Goal: Transaction & Acquisition: Purchase product/service

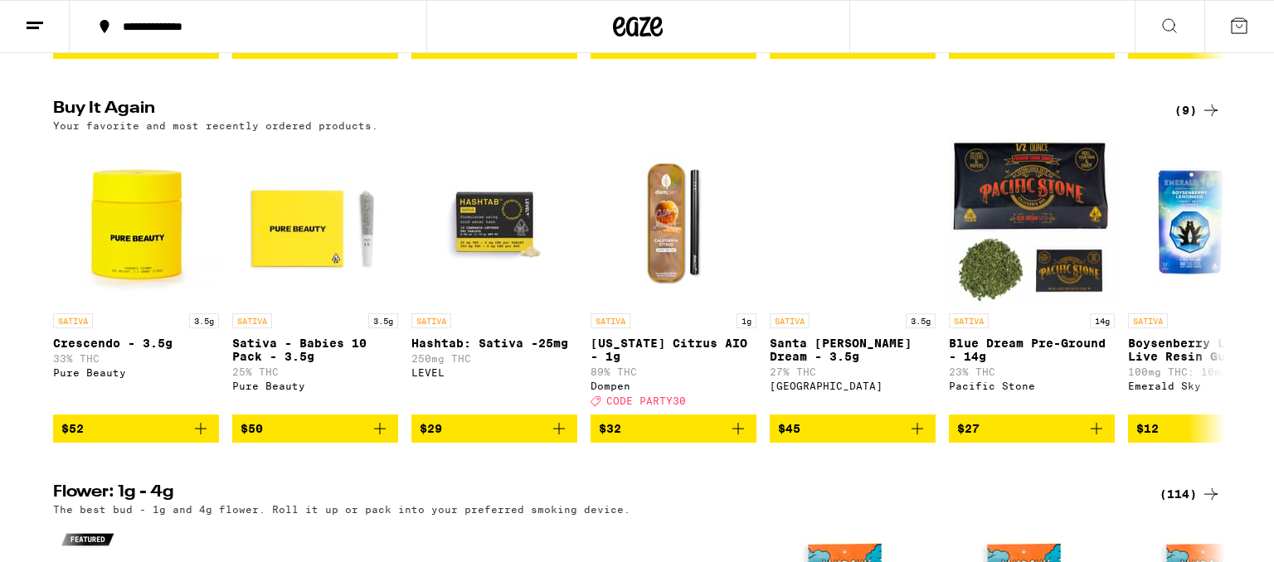
scroll to position [1665, 0]
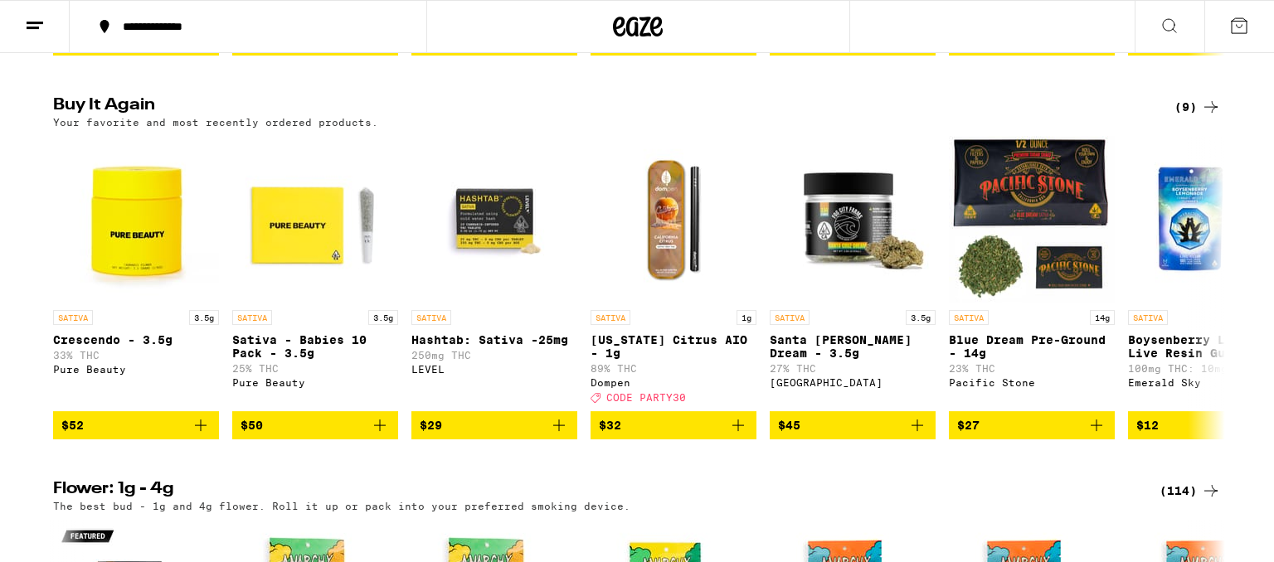
click at [302, 302] on img "Open page for Sativa - Babies 10 Pack - 3.5g from Pure Beauty" at bounding box center [315, 219] width 166 height 166
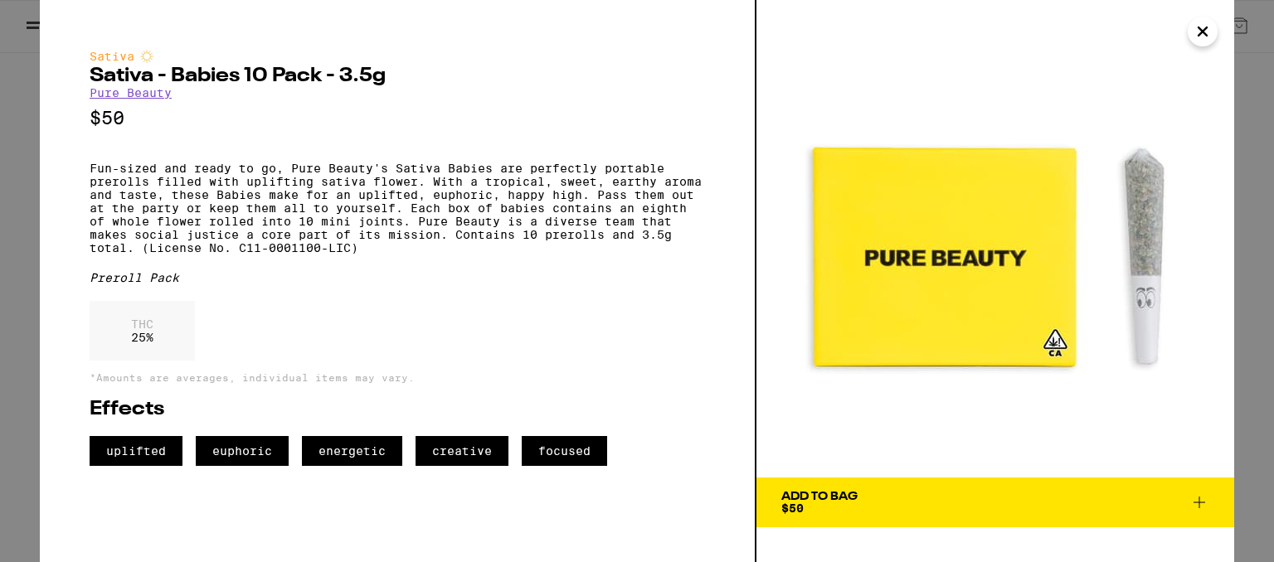
click at [871, 508] on span "Add To Bag $50" at bounding box center [995, 502] width 428 height 23
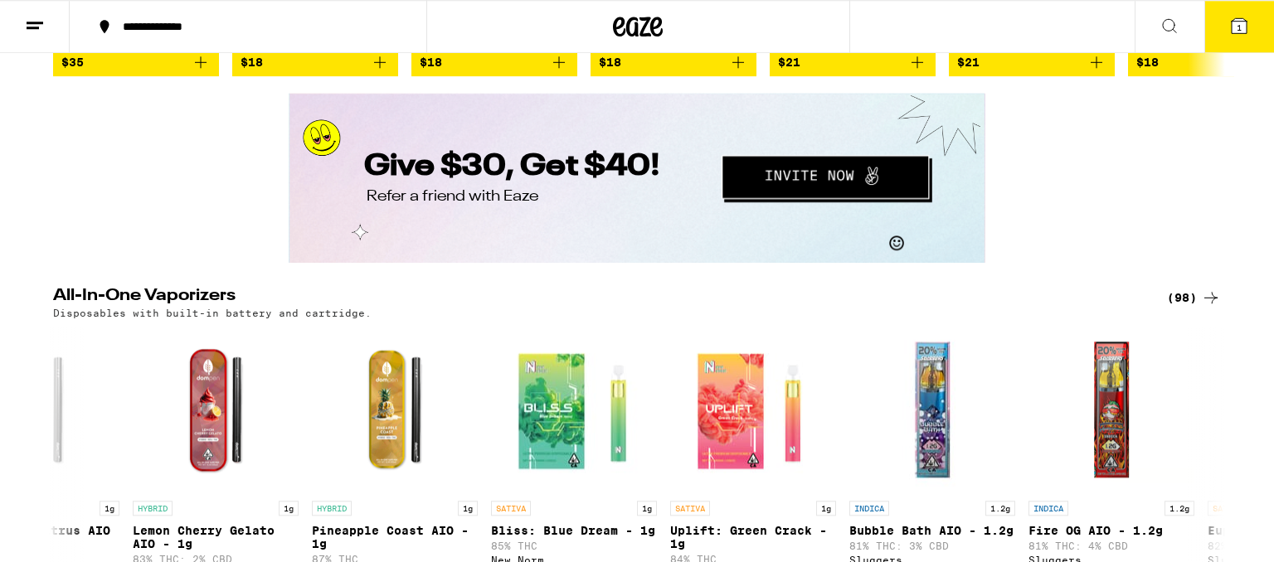
scroll to position [3121, 0]
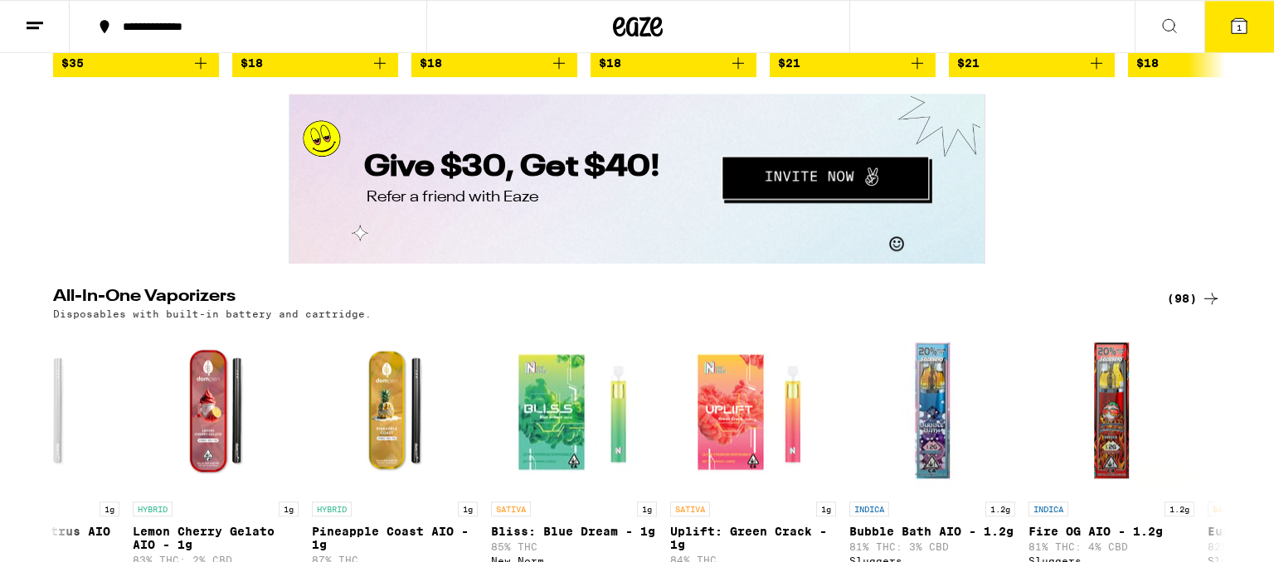
click at [1179, 17] on icon at bounding box center [1169, 26] width 20 height 20
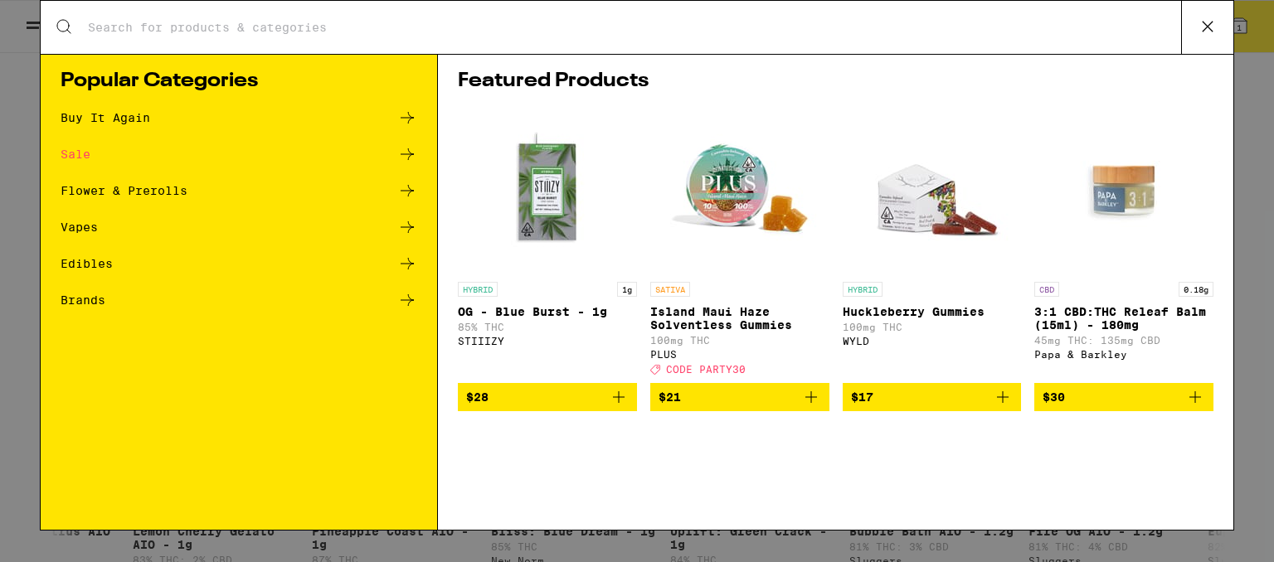
scroll to position [0, 2856]
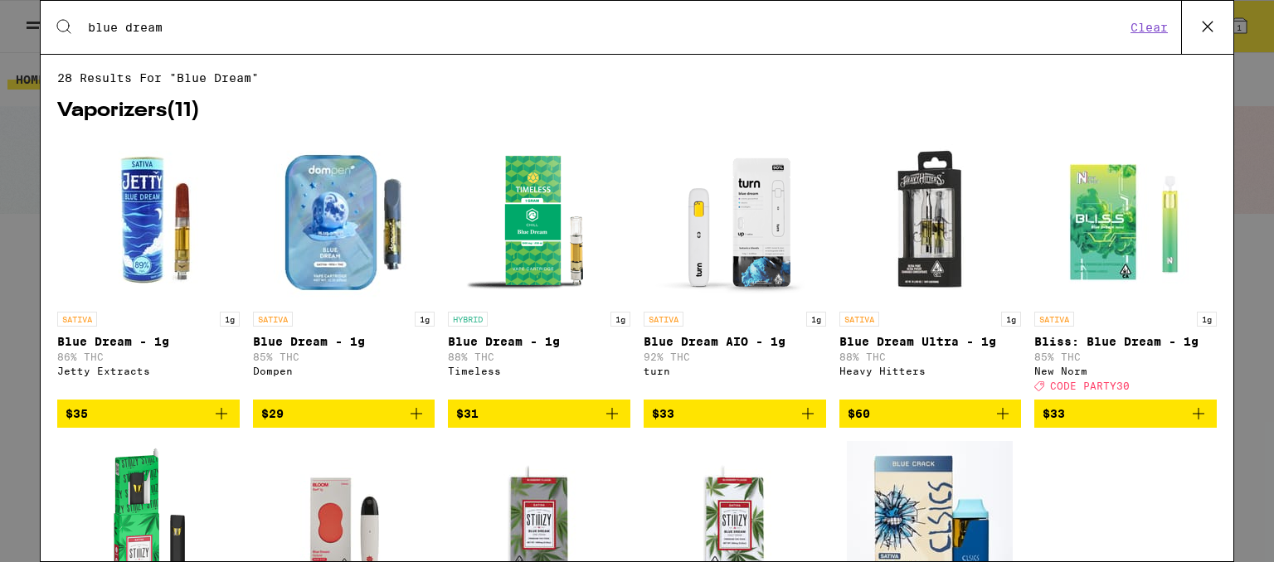
type input "blue dream"
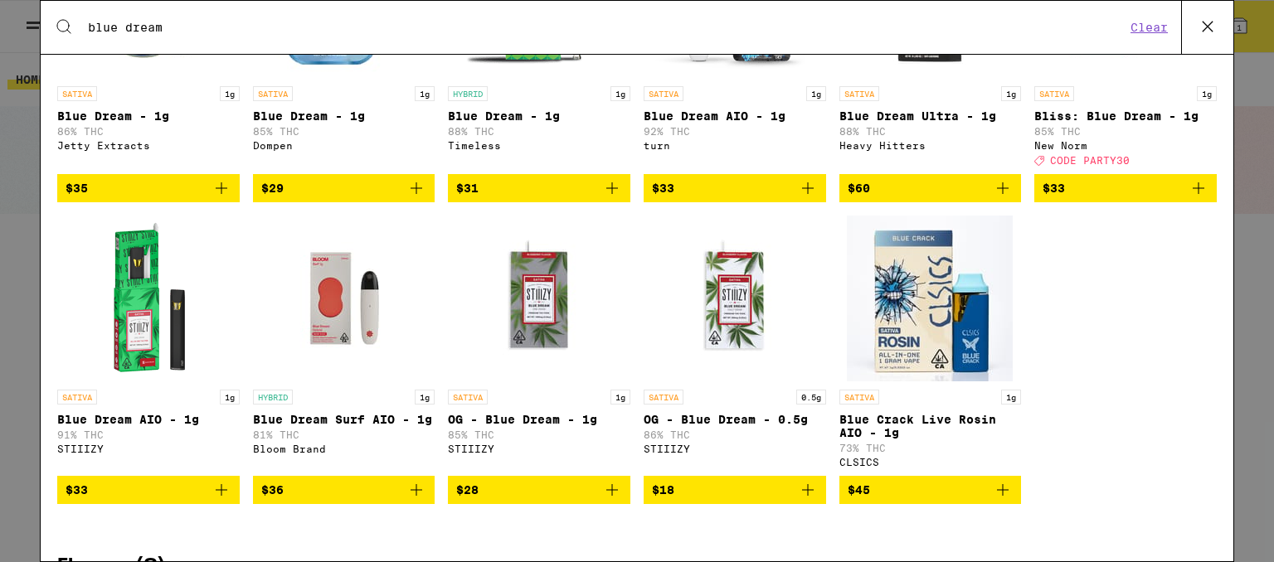
scroll to position [229, 0]
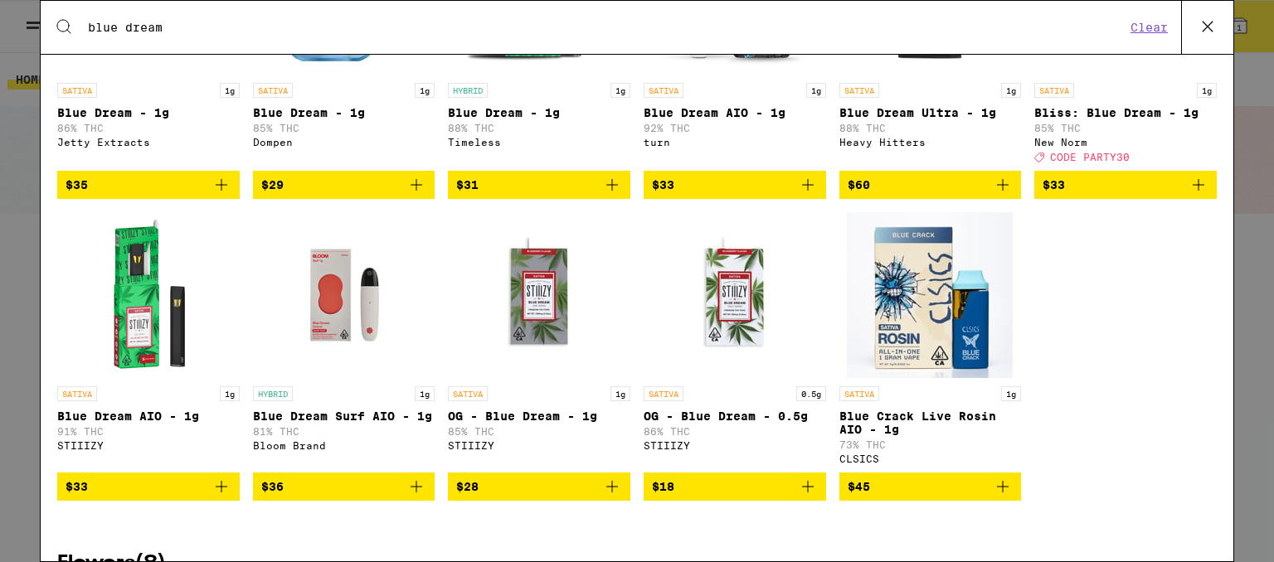
click at [141, 326] on img "Open page for Blue Dream AIO - 1g from STIIIZY" at bounding box center [149, 295] width 166 height 166
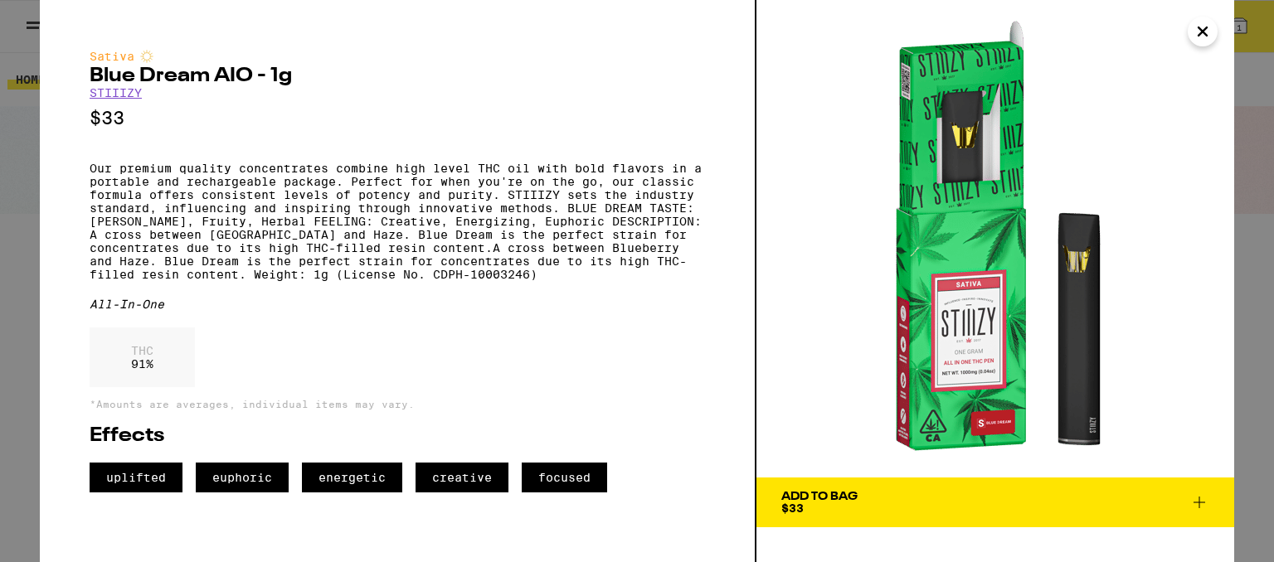
click at [837, 502] on div "Add To Bag" at bounding box center [819, 497] width 76 height 12
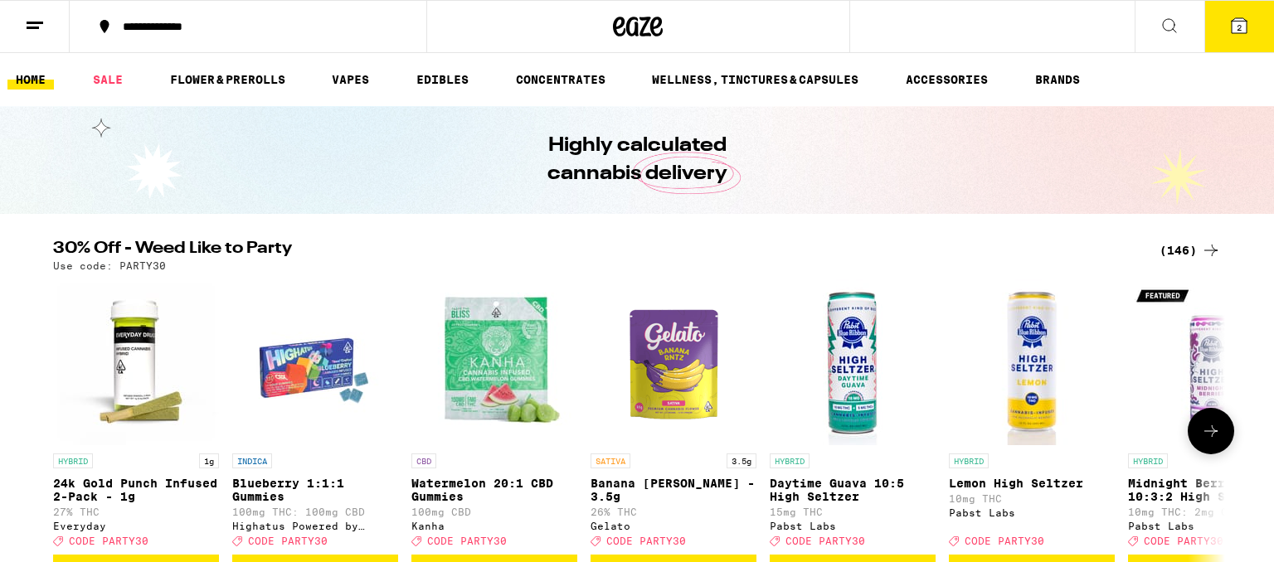
click at [1249, 24] on icon at bounding box center [1239, 26] width 20 height 20
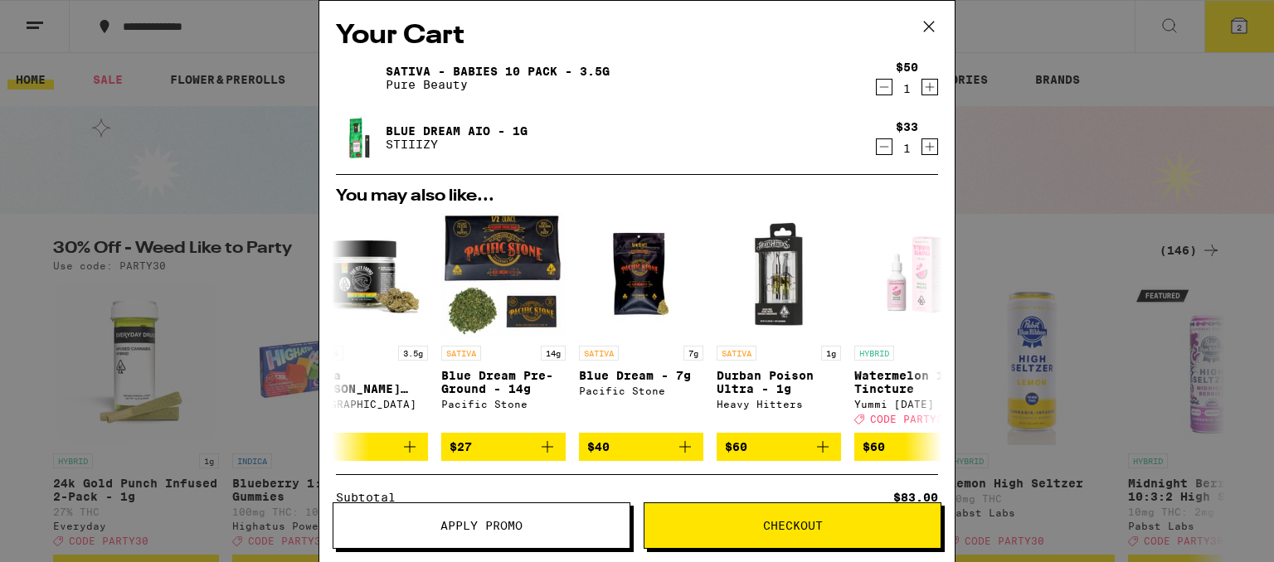
scroll to position [0, 322]
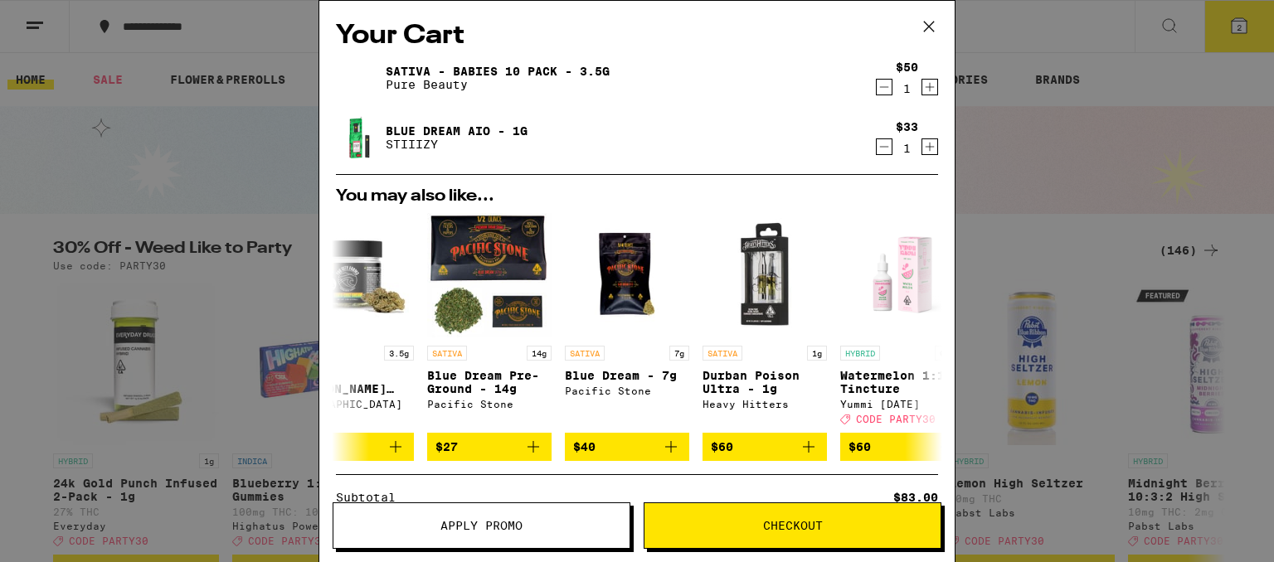
click at [780, 533] on button "Checkout" at bounding box center [792, 525] width 298 height 46
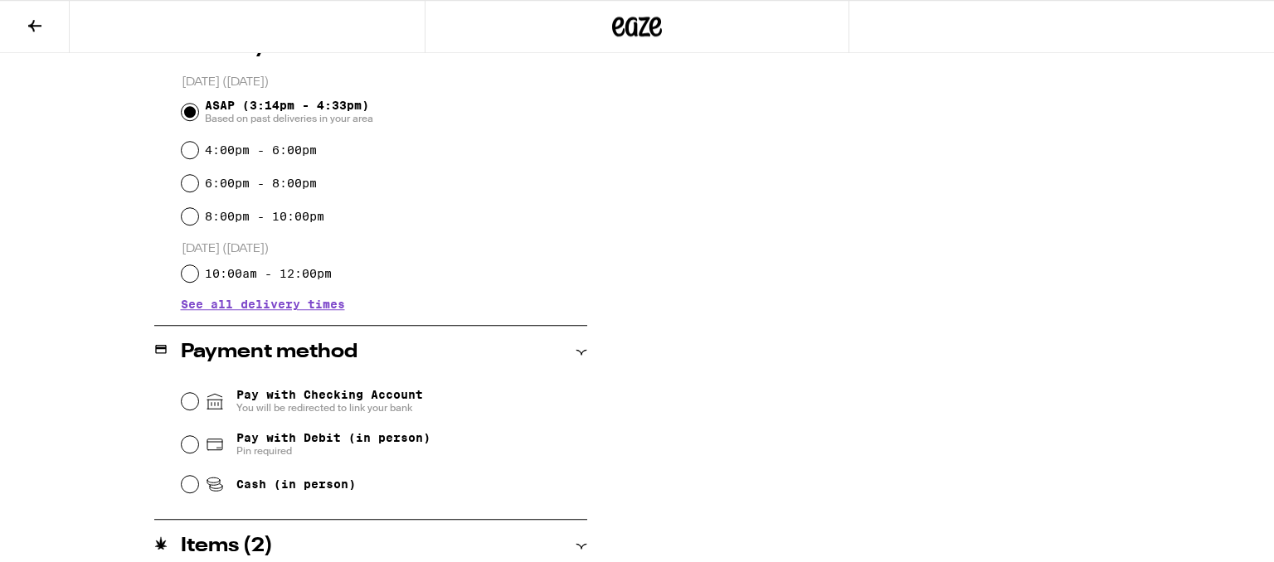
scroll to position [444, 0]
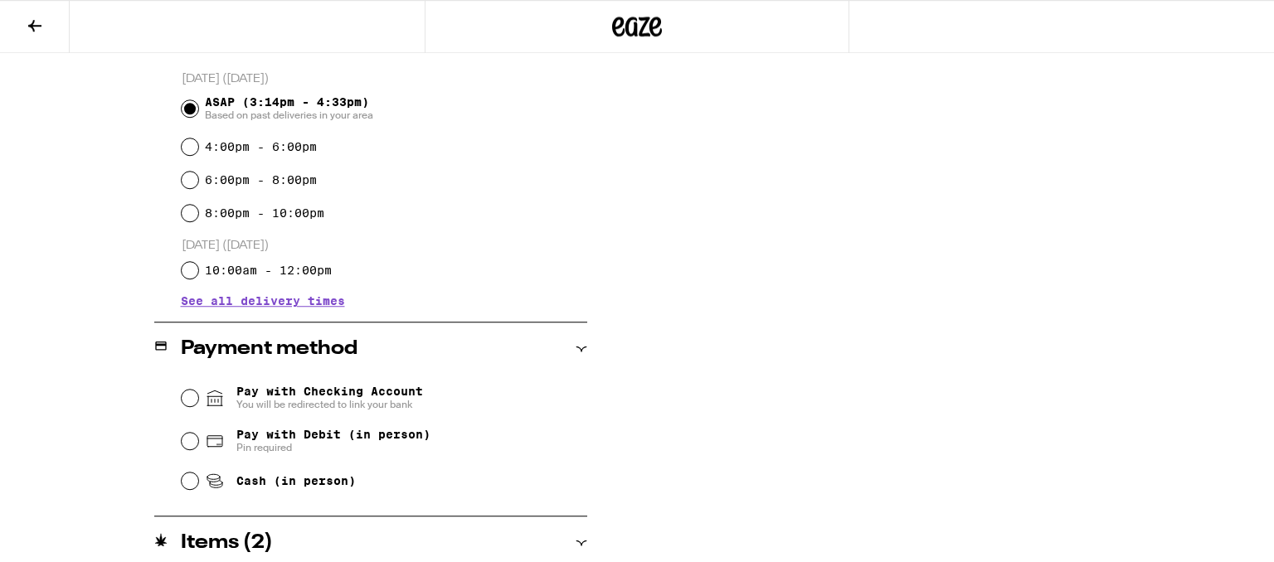
click at [197, 449] on div "Pay with Debit (in person) Pin required" at bounding box center [384, 441] width 405 height 43
click at [187, 449] on input "Pay with Debit (in person) Pin required" at bounding box center [190, 441] width 17 height 17
radio input "true"
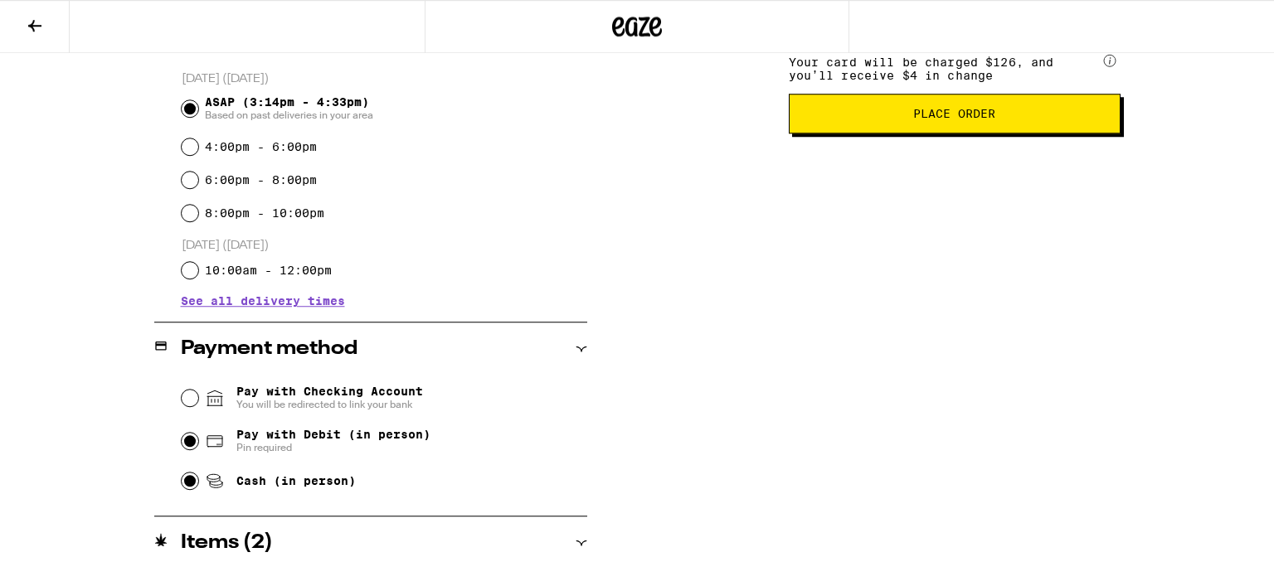
click at [192, 488] on input "Cash (in person)" at bounding box center [190, 481] width 17 height 17
radio input "true"
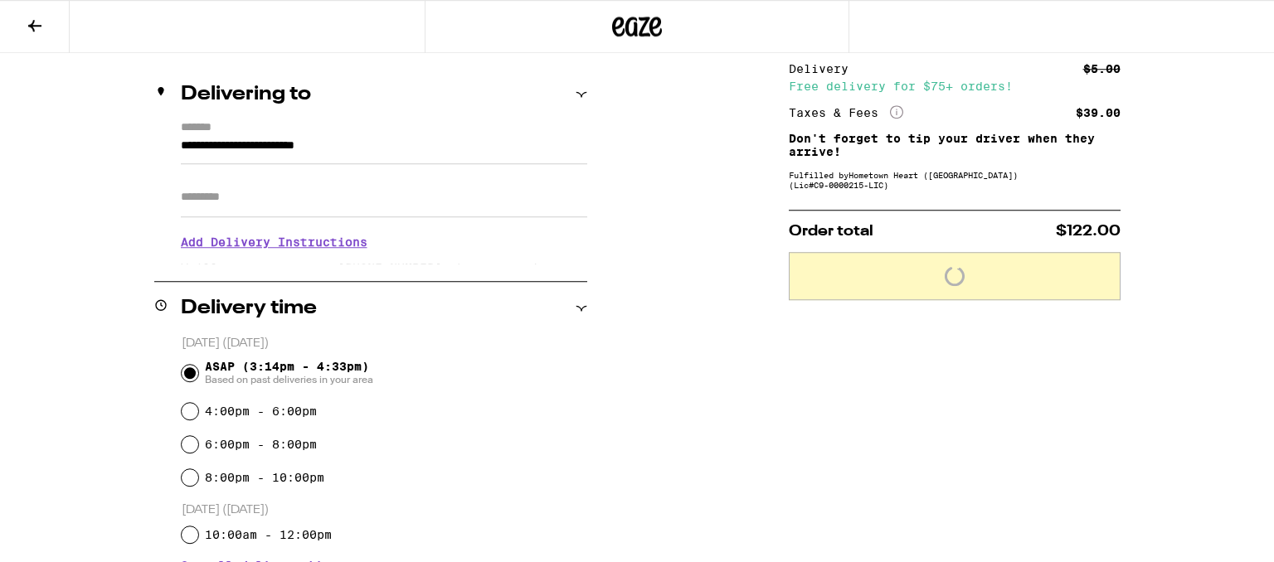
scroll to position [166, 0]
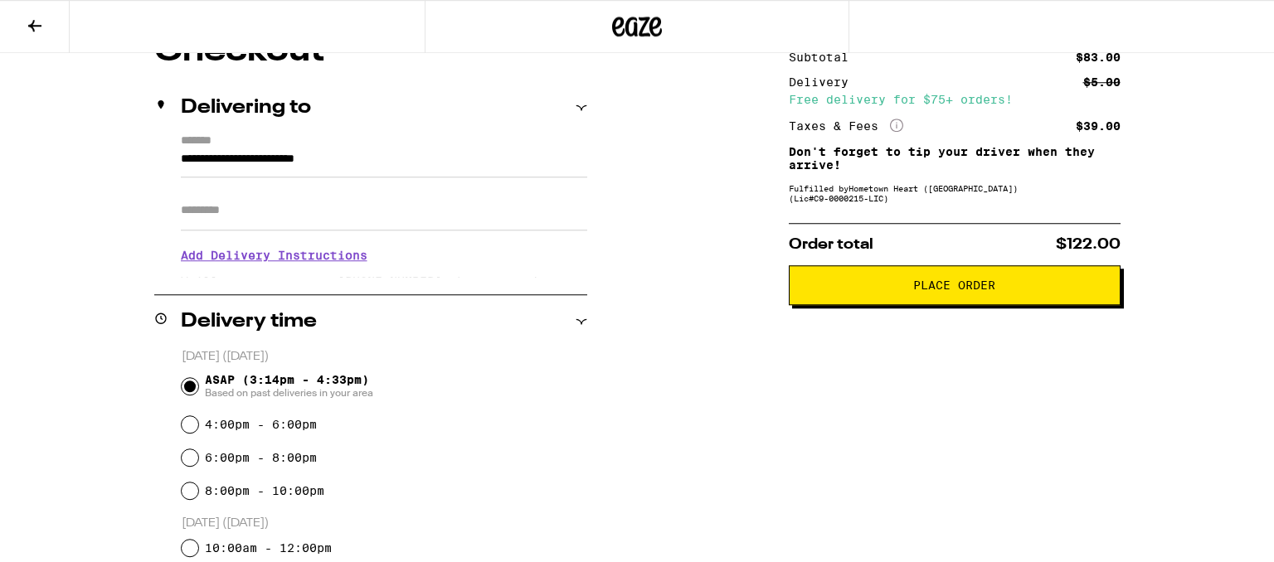
click at [961, 287] on span "Place Order" at bounding box center [954, 285] width 82 height 12
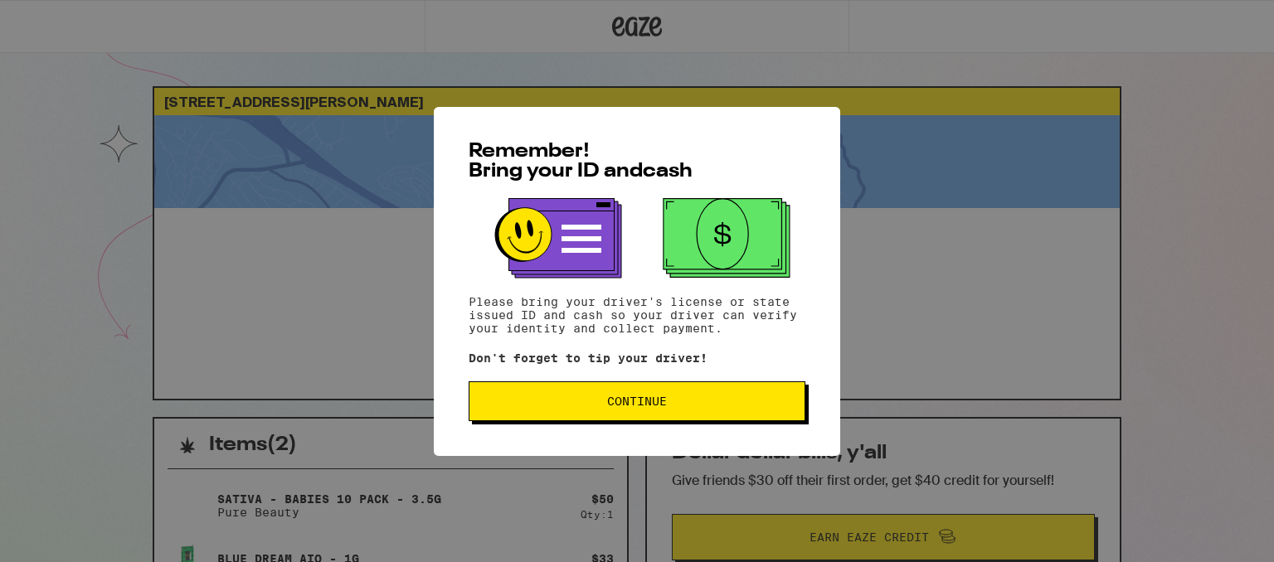
click at [662, 390] on button "Continue" at bounding box center [636, 401] width 337 height 40
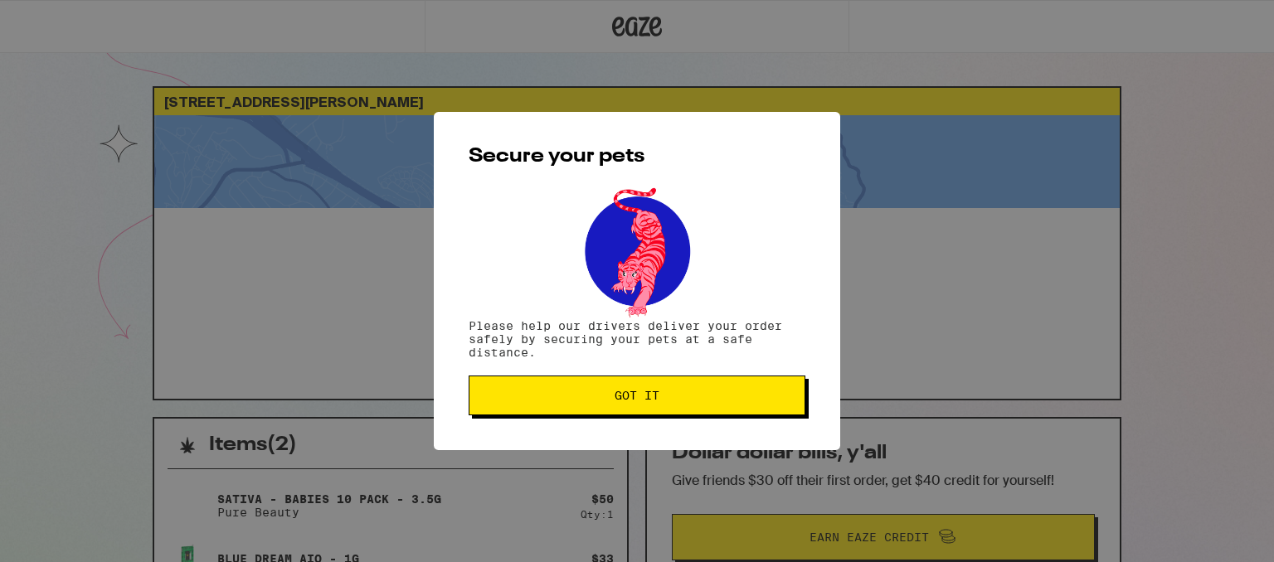
click at [643, 401] on span "Got it" at bounding box center [636, 396] width 45 height 12
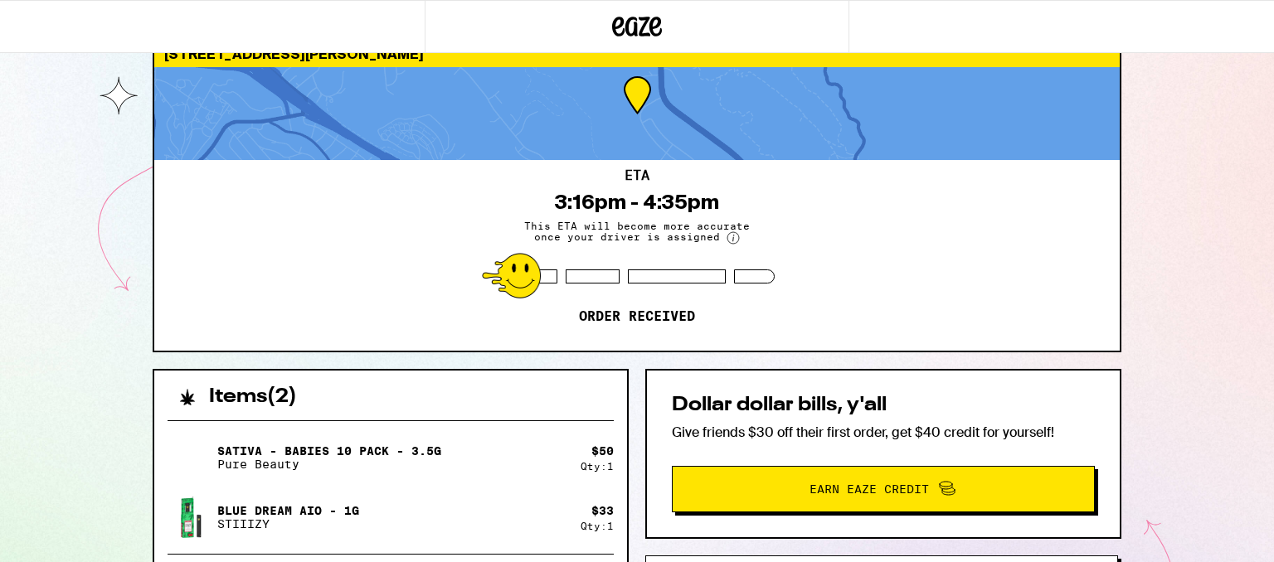
scroll to position [50, 0]
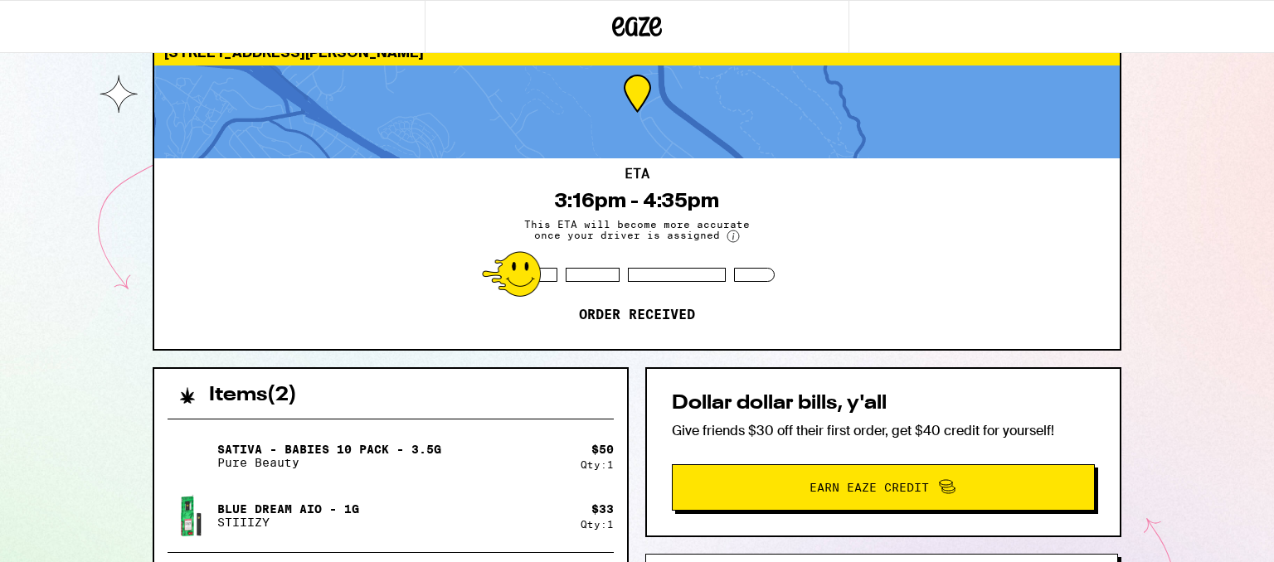
click at [0, 459] on div "[STREET_ADDRESS][PERSON_NAME][PERSON_NAME] ETA 3:16pm - 4:35pm This ETA will be…" at bounding box center [637, 402] width 1274 height 904
click at [0, 463] on div "[STREET_ADDRESS][PERSON_NAME][PERSON_NAME] ETA 3:16pm - 4:35pm This ETA will be…" at bounding box center [637, 402] width 1274 height 904
click at [0, 465] on div "[STREET_ADDRESS][PERSON_NAME][PERSON_NAME] ETA 3:16pm - 4:35pm This ETA will be…" at bounding box center [637, 402] width 1274 height 904
